Goal: Task Accomplishment & Management: Manage account settings

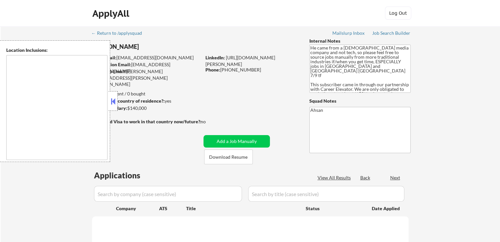
type textarea "[GEOGRAPHIC_DATA], [GEOGRAPHIC_DATA] [GEOGRAPHIC_DATA], [GEOGRAPHIC_DATA] [GEOG…"
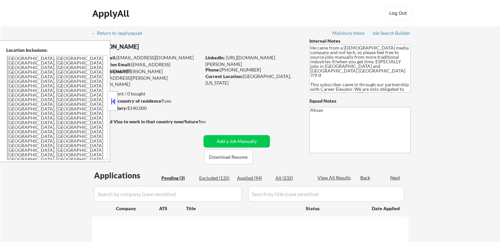
select select ""pending""
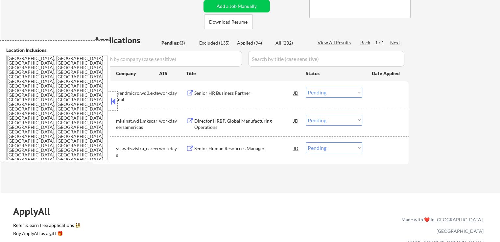
scroll to position [164, 0]
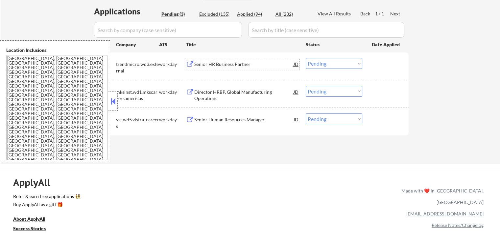
drag, startPoint x: 206, startPoint y: 65, endPoint x: 191, endPoint y: 87, distance: 27.2
click at [191, 87] on div "Director HRBP, Global Manufacturing Operations JD" at bounding box center [242, 92] width 113 height 12
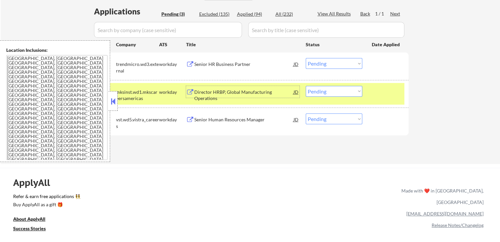
click at [222, 63] on div "Senior HR Business Partner" at bounding box center [243, 64] width 99 height 7
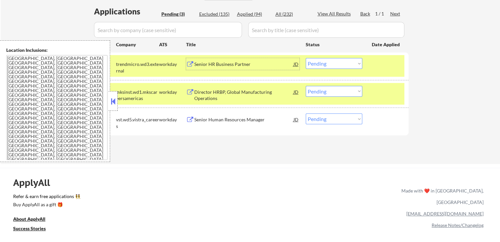
click at [204, 117] on div "Senior Human Resources Manager" at bounding box center [243, 120] width 99 height 7
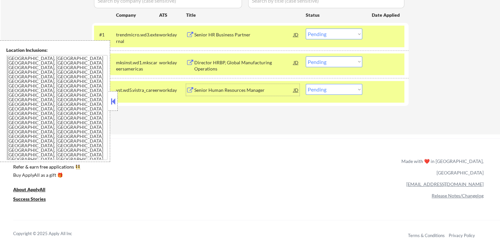
scroll to position [197, 0]
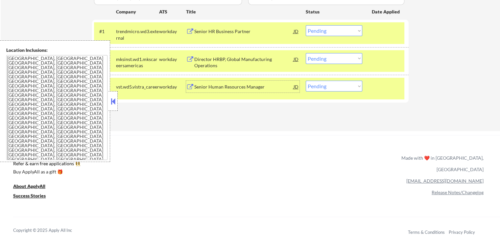
click at [325, 59] on select "Choose an option... Pending Applied Excluded (Questions) Excluded (Expired) Exc…" at bounding box center [334, 58] width 57 height 11
click at [306, 53] on select "Choose an option... Pending Applied Excluded (Questions) Excluded (Expired) Exc…" at bounding box center [334, 58] width 57 height 11
select select ""pending""
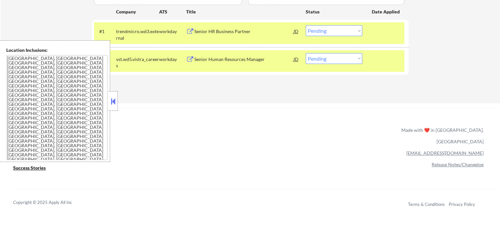
click at [225, 35] on div "Senior HR Business Partner" at bounding box center [243, 31] width 99 height 12
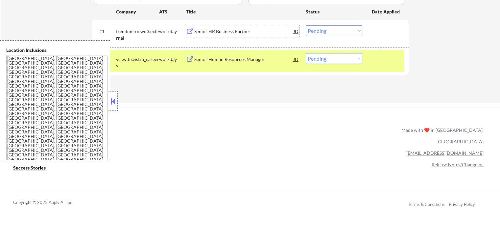
click at [327, 31] on select "Choose an option... Pending Applied Excluded (Questions) Excluded (Expired) Exc…" at bounding box center [334, 30] width 57 height 11
click at [306, 25] on select "Choose an option... Pending Applied Excluded (Questions) Excluded (Expired) Exc…" at bounding box center [334, 30] width 57 height 11
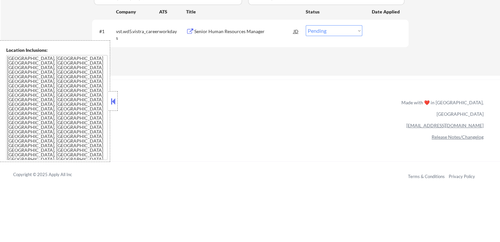
click at [340, 31] on select "Choose an option... Pending Applied Excluded (Questions) Excluded (Expired) Exc…" at bounding box center [334, 30] width 57 height 11
select select ""applied""
click at [306, 25] on select "Choose an option... Pending Applied Excluded (Questions) Excluded (Expired) Exc…" at bounding box center [334, 30] width 57 height 11
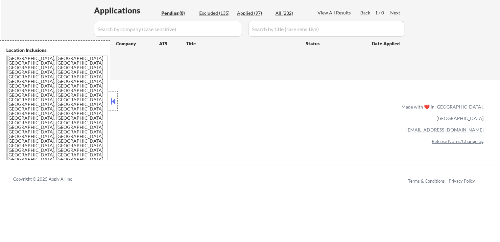
scroll to position [131, 0]
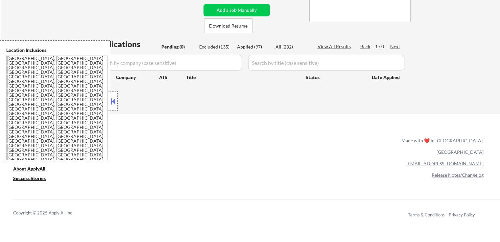
click at [248, 48] on div "Applied (97)" at bounding box center [253, 47] width 33 height 7
select select ""applied""
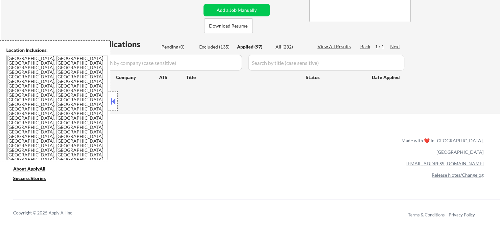
select select ""applied""
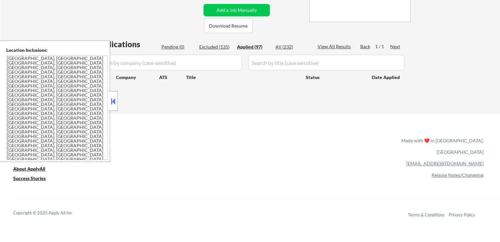
select select ""applied""
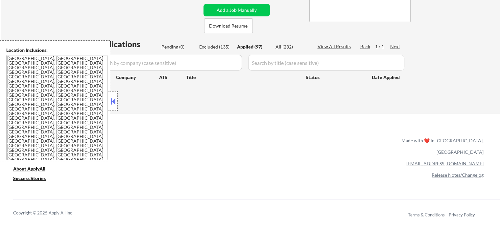
select select ""applied""
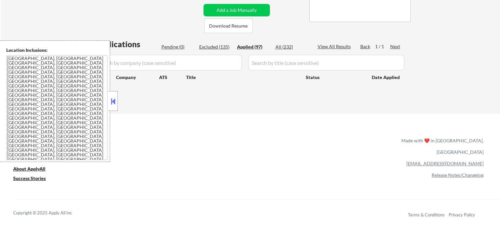
select select ""applied""
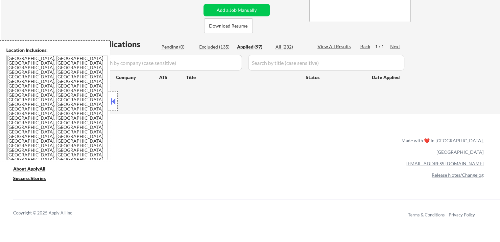
select select ""applied""
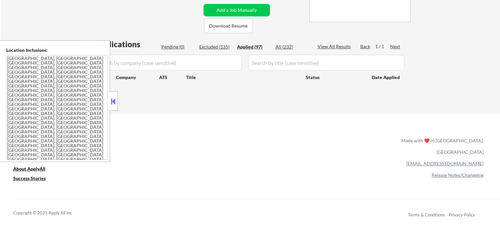
select select ""applied""
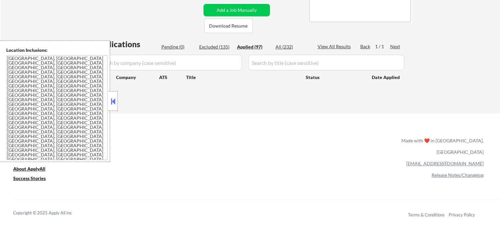
select select ""applied""
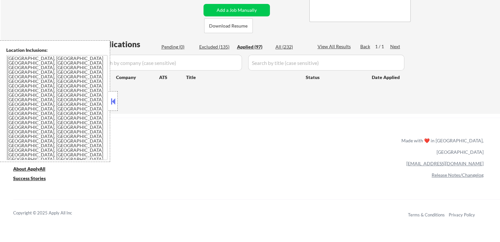
select select ""applied""
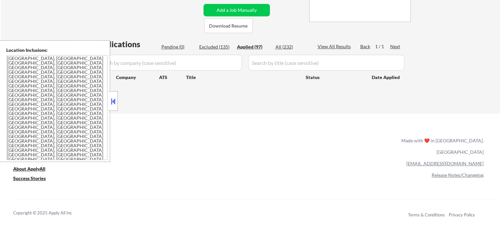
select select ""applied""
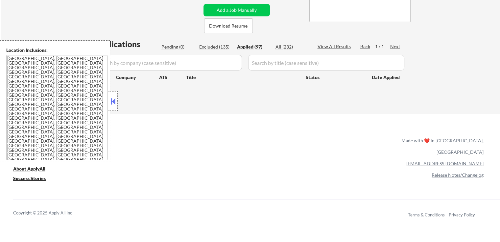
select select ""applied""
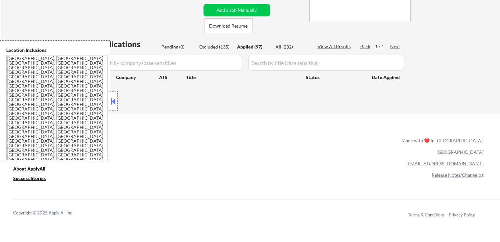
select select ""applied""
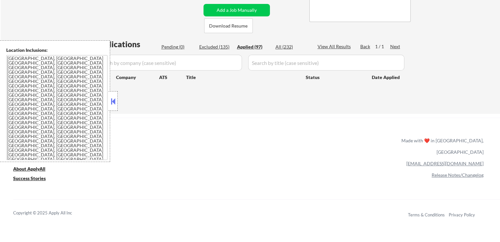
select select ""applied""
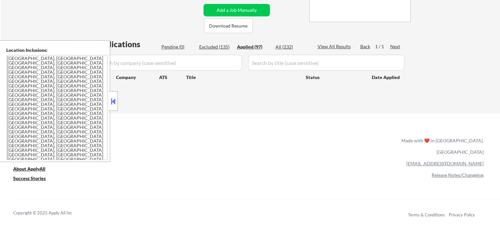
select select ""applied""
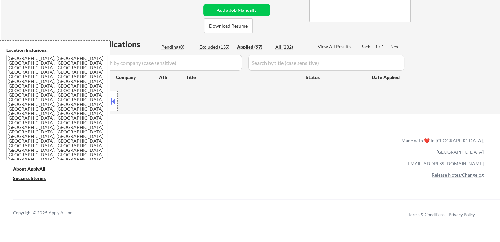
select select ""applied""
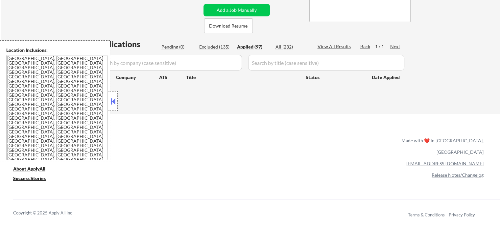
select select ""applied""
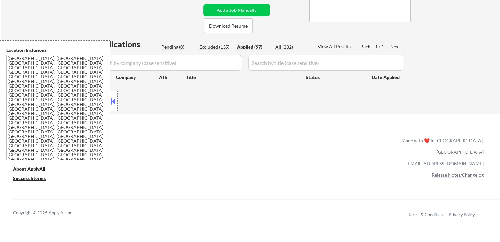
select select ""applied""
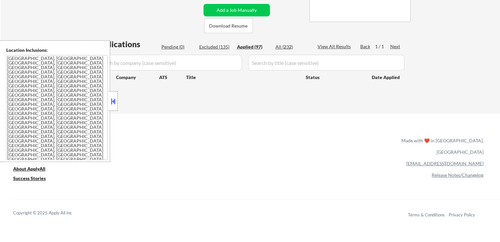
select select ""applied""
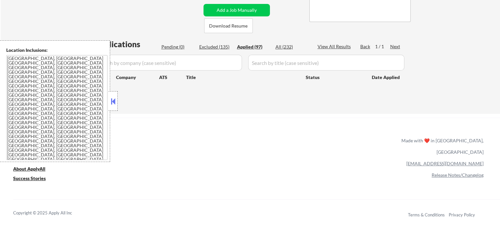
select select ""applied""
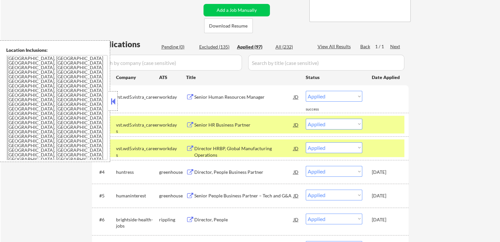
click at [116, 100] on button at bounding box center [112, 102] width 7 height 10
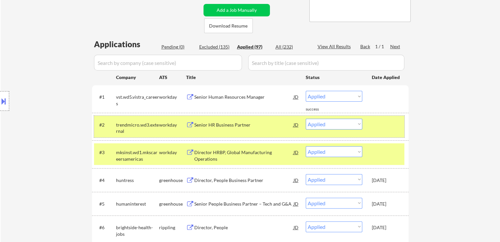
click at [399, 126] on div at bounding box center [386, 125] width 29 height 12
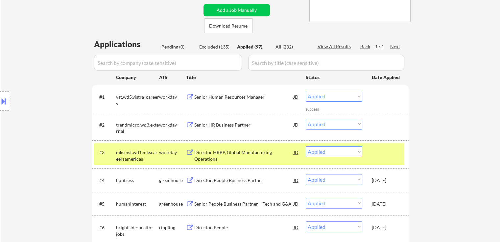
click at [395, 149] on div at bounding box center [386, 149] width 29 height 0
